Goal: Information Seeking & Learning: Learn about a topic

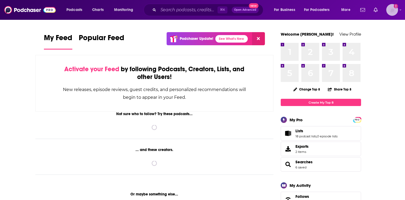
click at [396, 13] on img "Logged in as EllaRoseMurphy" at bounding box center [392, 10] width 12 height 12
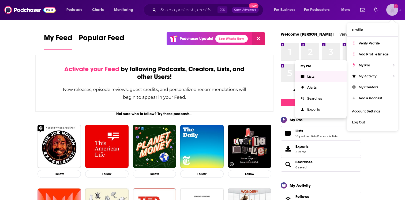
click at [323, 74] on link "Lists" at bounding box center [320, 76] width 51 height 11
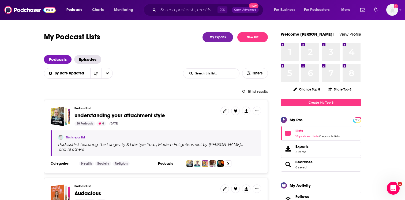
click at [119, 115] on span "understanding your attachment style" at bounding box center [119, 115] width 91 height 7
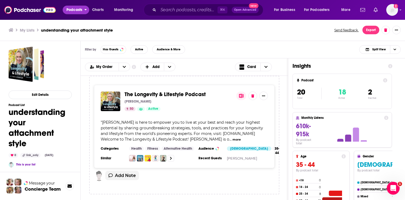
click at [77, 11] on span "Podcasts" at bounding box center [74, 9] width 16 height 7
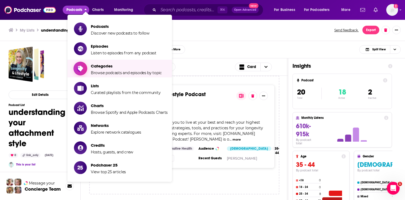
click at [94, 73] on span "Browse podcasts and episodes by topic" at bounding box center [126, 72] width 71 height 5
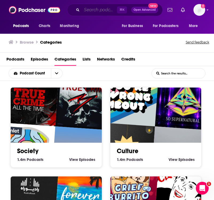
click at [99, 9] on input "Search podcasts, credits, & more..." at bounding box center [99, 10] width 35 height 9
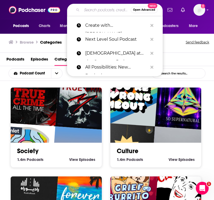
paste input "I Hear You"
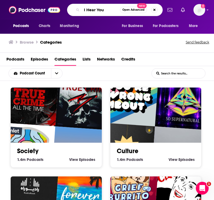
type input "I Hear You"
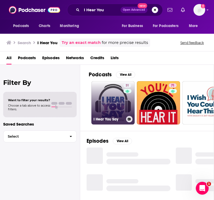
click at [101, 109] on link "31 I Hear You Say" at bounding box center [113, 102] width 43 height 43
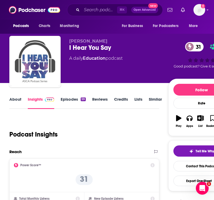
click at [13, 99] on link "About" at bounding box center [15, 103] width 12 height 12
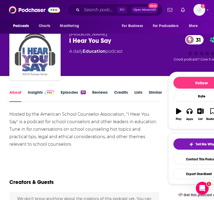
scroll to position [8, 0]
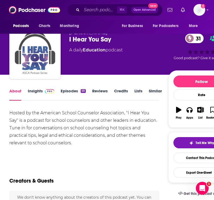
click at [69, 97] on link "Episodes 59" at bounding box center [73, 94] width 25 height 12
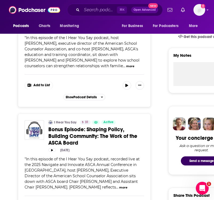
scroll to position [165, 0]
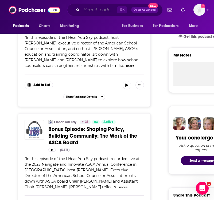
click at [85, 11] on input "Search podcasts, credits, & more..." at bounding box center [99, 10] width 35 height 9
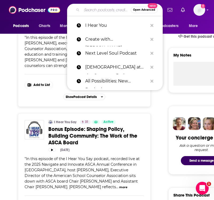
paste input "Ask Dr. [PERSON_NAME]"
type input "Ask Dr. [PERSON_NAME]"
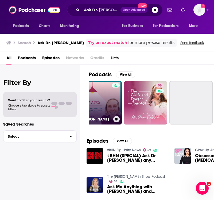
scroll to position [0, 73]
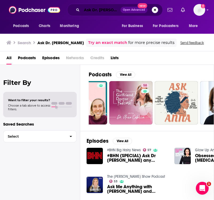
click at [101, 10] on input "Ask Dr. [PERSON_NAME]" at bounding box center [101, 10] width 39 height 9
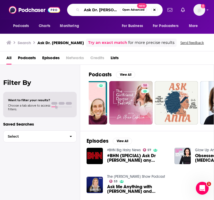
click at [101, 10] on input "Ask Dr. [PERSON_NAME]" at bounding box center [101, 10] width 38 height 9
paste input "Brainfood From the Heartland"
type input "Brainfood From the Heartland"
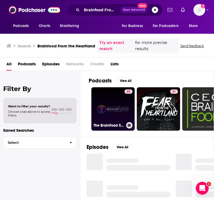
click at [116, 98] on link "65 The BrainFood Show" at bounding box center [113, 108] width 43 height 43
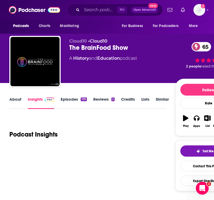
click at [72, 98] on link "Episodes 129" at bounding box center [74, 103] width 26 height 12
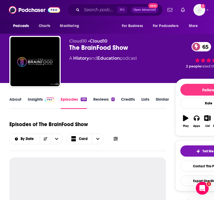
scroll to position [16, 0]
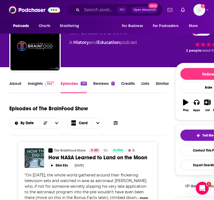
click at [45, 82] on img at bounding box center [49, 84] width 9 height 4
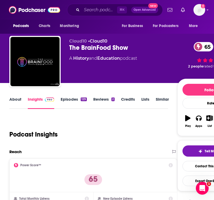
click at [80, 97] on link "Episodes 129" at bounding box center [74, 103] width 26 height 12
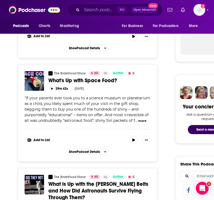
scroll to position [222, 0]
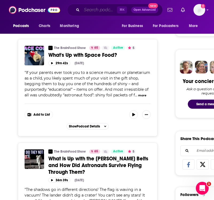
click at [91, 7] on input "Search podcasts, credits, & more..." at bounding box center [99, 10] width 35 height 9
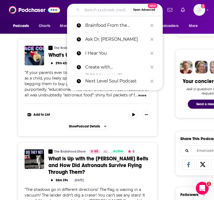
paste input "Polarized Minds in an Enlightened Era"
type input "Polarized Minds in an Enlightened Era"
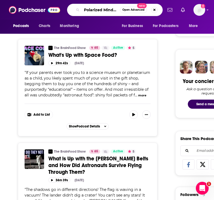
scroll to position [0, 41]
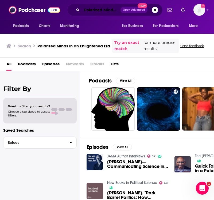
click at [94, 9] on input "Polarized Minds in an Enlightened Era" at bounding box center [101, 10] width 39 height 9
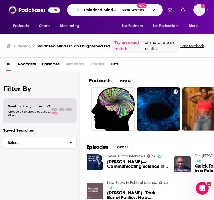
click at [94, 9] on input "Polarized Minds in an Enlightened Era" at bounding box center [101, 10] width 38 height 9
paste input "The Rev and the Rabbi"
type input "The Rev and the Rabbi"
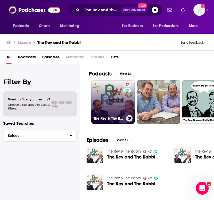
click at [117, 87] on link "47 The Rev & The Rabbi" at bounding box center [113, 101] width 43 height 43
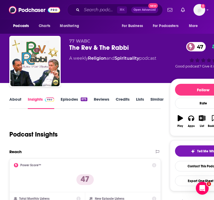
click at [74, 97] on link "Episodes 673" at bounding box center [74, 103] width 27 height 12
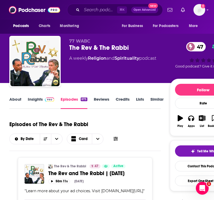
click at [16, 99] on link "About" at bounding box center [15, 103] width 12 height 12
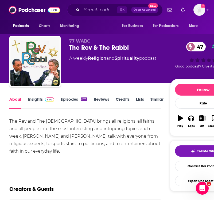
click at [69, 101] on link "Episodes 673" at bounding box center [74, 103] width 27 height 12
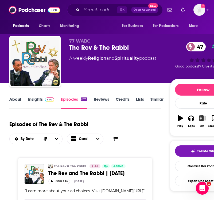
click at [205, 119] on icon "button" at bounding box center [202, 118] width 7 height 6
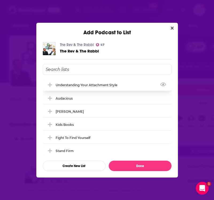
click at [115, 84] on div "understanding your attachment style" at bounding box center [88, 85] width 65 height 4
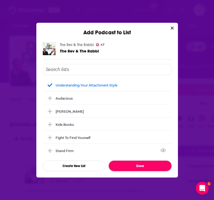
click at [123, 165] on button "Done" at bounding box center [140, 166] width 63 height 10
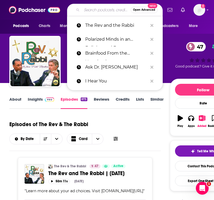
click at [107, 9] on input "Search podcasts, credits, & more..." at bounding box center [106, 10] width 49 height 9
paste input "The Health Hub Radio Show & Podcast"
type input "The Health Hub Radio Show & Podcast"
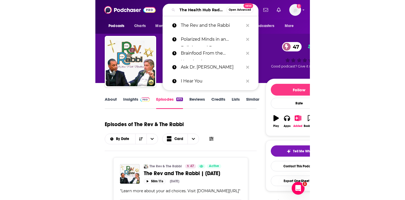
scroll to position [0, 42]
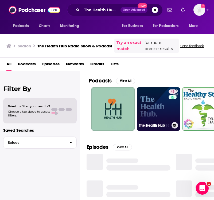
click at [150, 105] on link "48 The Health Hub" at bounding box center [158, 108] width 43 height 43
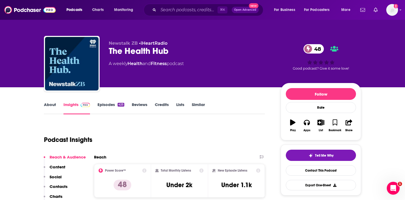
click at [55, 106] on link "About" at bounding box center [50, 108] width 12 height 12
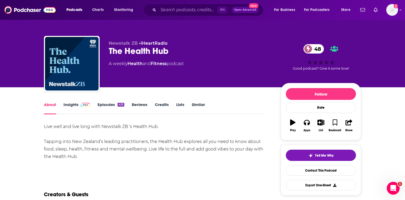
click at [83, 107] on img at bounding box center [85, 105] width 9 height 4
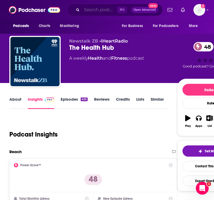
click at [96, 9] on input "Search podcasts, credits, & more..." at bounding box center [99, 10] width 35 height 9
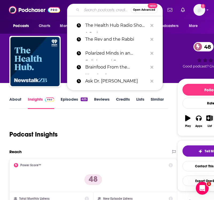
click at [96, 9] on input "Search podcasts, credits, & more..." at bounding box center [106, 10] width 49 height 9
paste input "Real Talk Live"
type input "Real Talk Live"
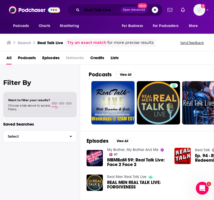
click at [113, 10] on input "Real Talk Live" at bounding box center [101, 10] width 39 height 9
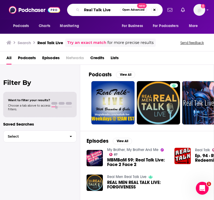
click at [113, 10] on input "Real Talk Live" at bounding box center [101, 10] width 38 height 9
paste input "ligion on the Lin"
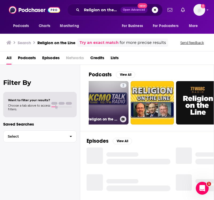
scroll to position [0, 8]
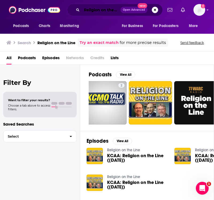
click at [99, 6] on input "Religion on the Line" at bounding box center [101, 10] width 39 height 9
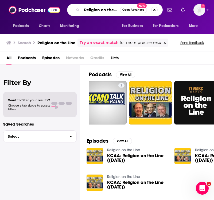
click at [99, 6] on input "Religion on the Line" at bounding box center [101, 10] width 38 height 9
paste input "[PERSON_NAME] Show"
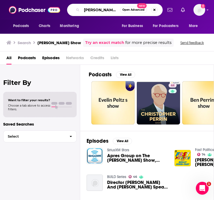
click at [100, 12] on input "[PERSON_NAME] Show" at bounding box center [101, 10] width 38 height 9
paste input "Remarkable Woman"
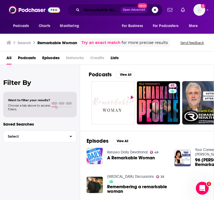
click at [98, 11] on input "Remarkable Woman" at bounding box center [101, 10] width 39 height 9
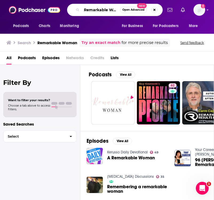
click at [98, 11] on input "Remarkable Woman" at bounding box center [101, 10] width 38 height 9
paste input "[PERSON_NAME] Show"
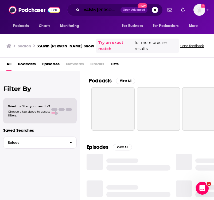
click at [87, 10] on input "xAlvin [PERSON_NAME] Show" at bounding box center [101, 10] width 39 height 9
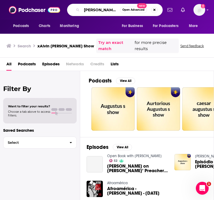
type input "[PERSON_NAME] Show"
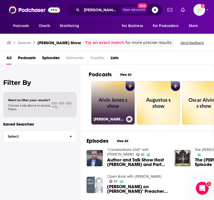
click at [110, 115] on link "[PERSON_NAME] show" at bounding box center [113, 102] width 43 height 43
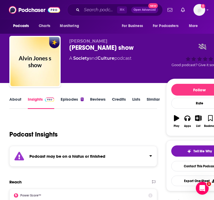
click at [100, 157] on strong "Podcast may be on a hiatus or finished" at bounding box center [67, 156] width 76 height 5
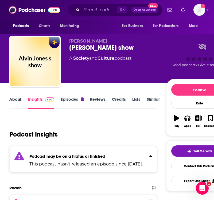
click at [100, 155] on strong "Podcast may be on a hiatus or finished" at bounding box center [67, 156] width 76 height 5
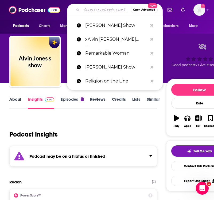
click at [106, 8] on input "Search podcasts, credits, & more..." at bounding box center [106, 10] width 49 height 9
paste input "Interviews & Interactions"
type input "Interviews & Interactions"
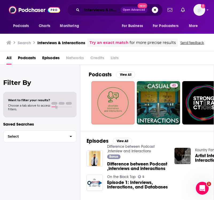
click at [107, 10] on input "Interviews & Interactions" at bounding box center [101, 10] width 39 height 9
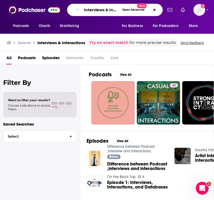
click at [107, 10] on input "Interviews & Interactions" at bounding box center [101, 10] width 38 height 9
paste input "The Mighty Mes"
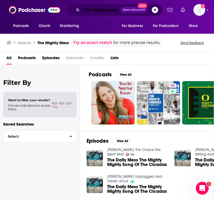
click at [97, 10] on input "The Mighty Mess" at bounding box center [101, 10] width 39 height 9
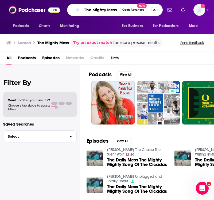
click at [97, 10] on input "The Mighty Mess" at bounding box center [101, 10] width 38 height 9
paste input "[PERSON_NAME] Show"
type input "The [PERSON_NAME] Show"
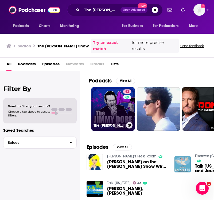
click at [121, 103] on link "82 The [PERSON_NAME] Show" at bounding box center [113, 108] width 43 height 43
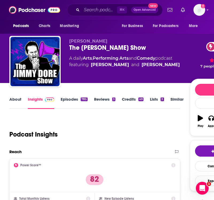
click at [19, 103] on link "About" at bounding box center [15, 103] width 12 height 12
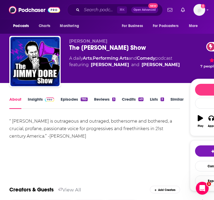
click at [19, 103] on link "About" at bounding box center [15, 103] width 12 height 12
click at [69, 101] on link "Episodes 785" at bounding box center [74, 103] width 27 height 12
